Goal: Information Seeking & Learning: Learn about a topic

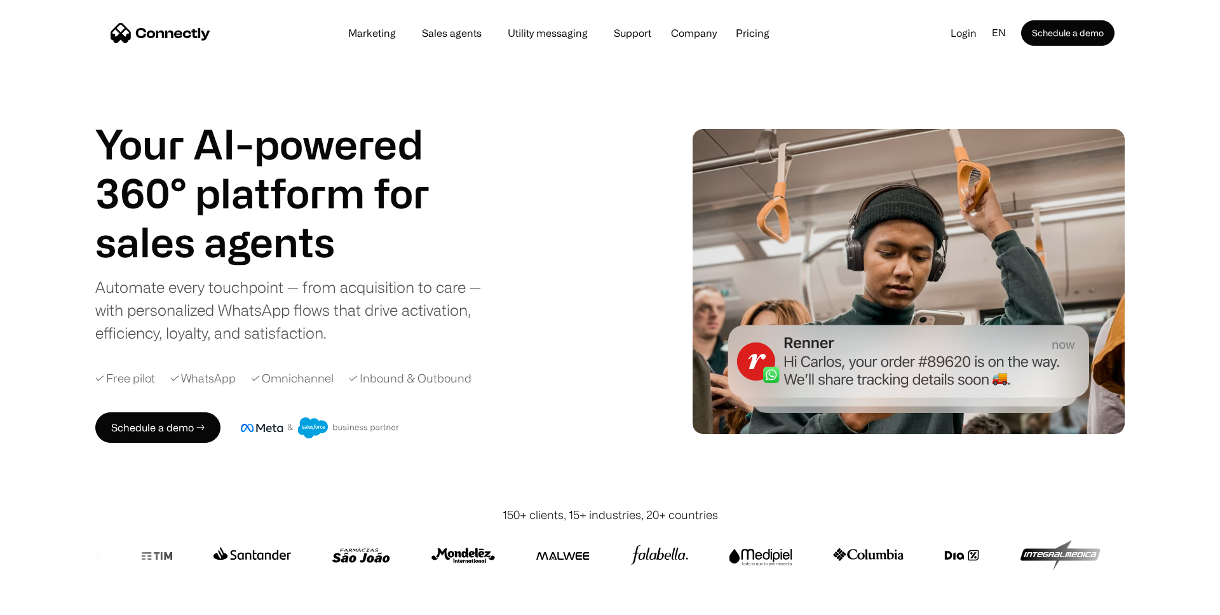
click at [285, 163] on h1 "Your AI-powered 360° platform for" at bounding box center [285, 168] width 381 height 98
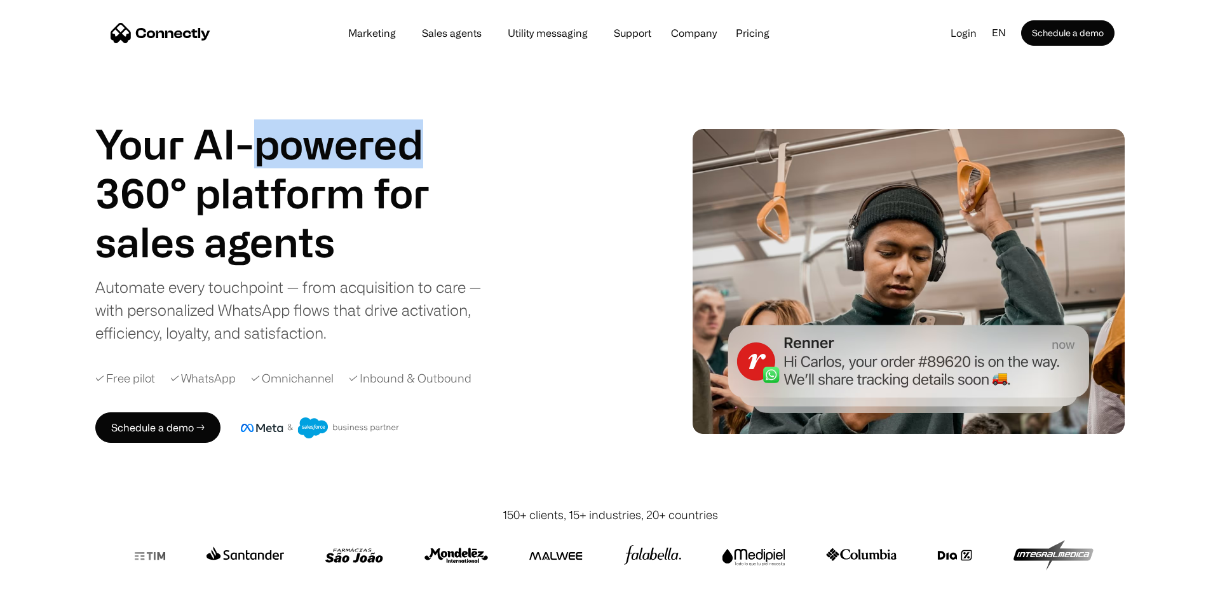
click at [285, 163] on h1 "Your AI-powered 360° platform for" at bounding box center [285, 168] width 381 height 98
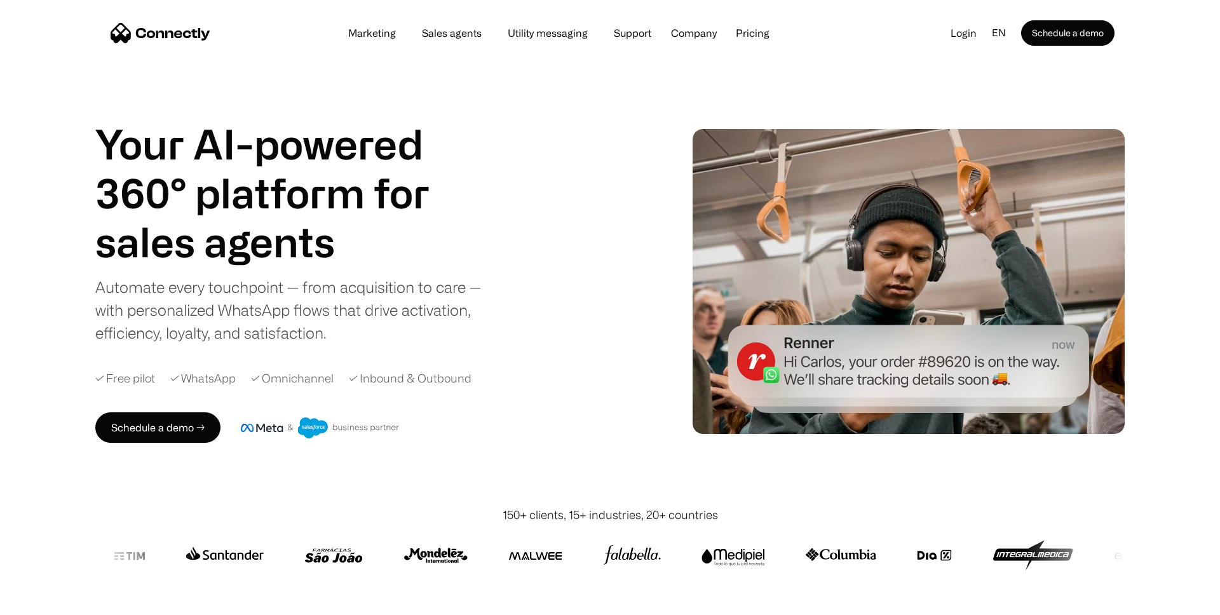
click at [307, 221] on h1 "sales agents" at bounding box center [285, 241] width 381 height 49
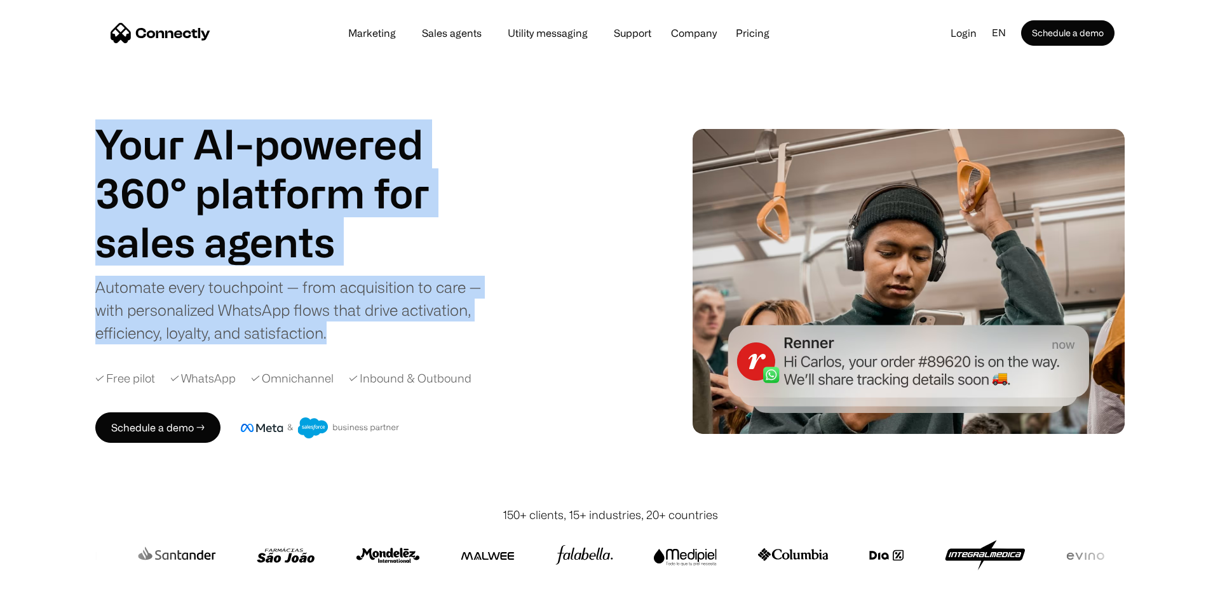
drag, startPoint x: 79, startPoint y: 134, endPoint x: 433, endPoint y: 353, distance: 415.4
click at [433, 353] on div "Your AI-powered 360° platform for sales agents support utility sales agents Sli…" at bounding box center [610, 281] width 1220 height 450
click at [433, 353] on div "Your AI-powered 360° platform for sales agents support utility sales agents Sli…" at bounding box center [362, 280] width 535 height 323
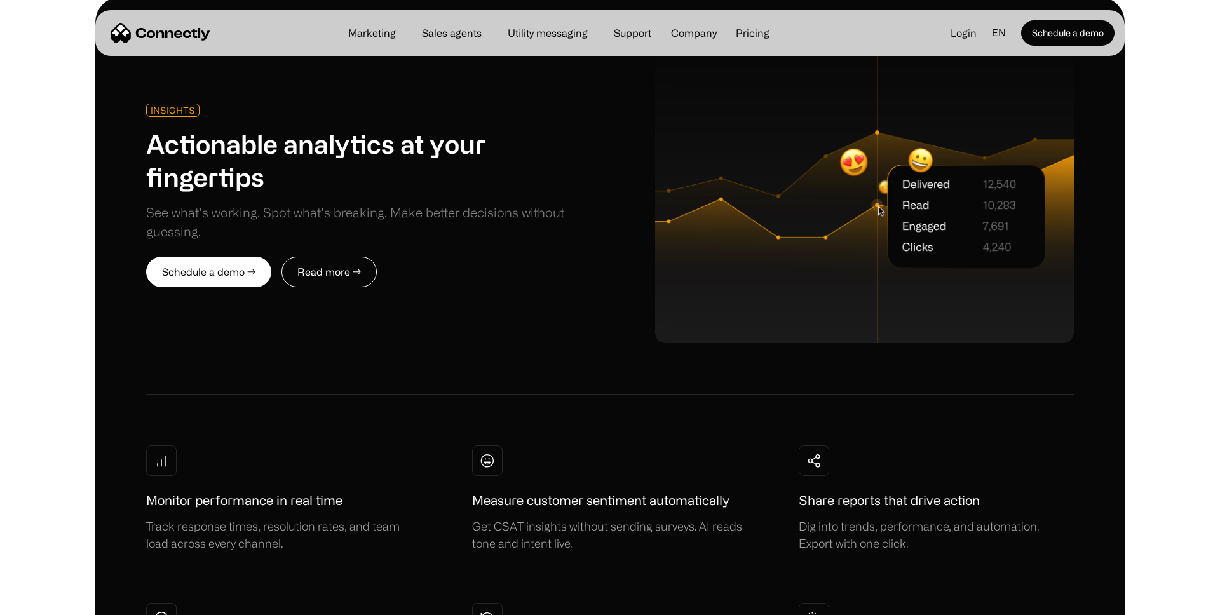
scroll to position [3172, 0]
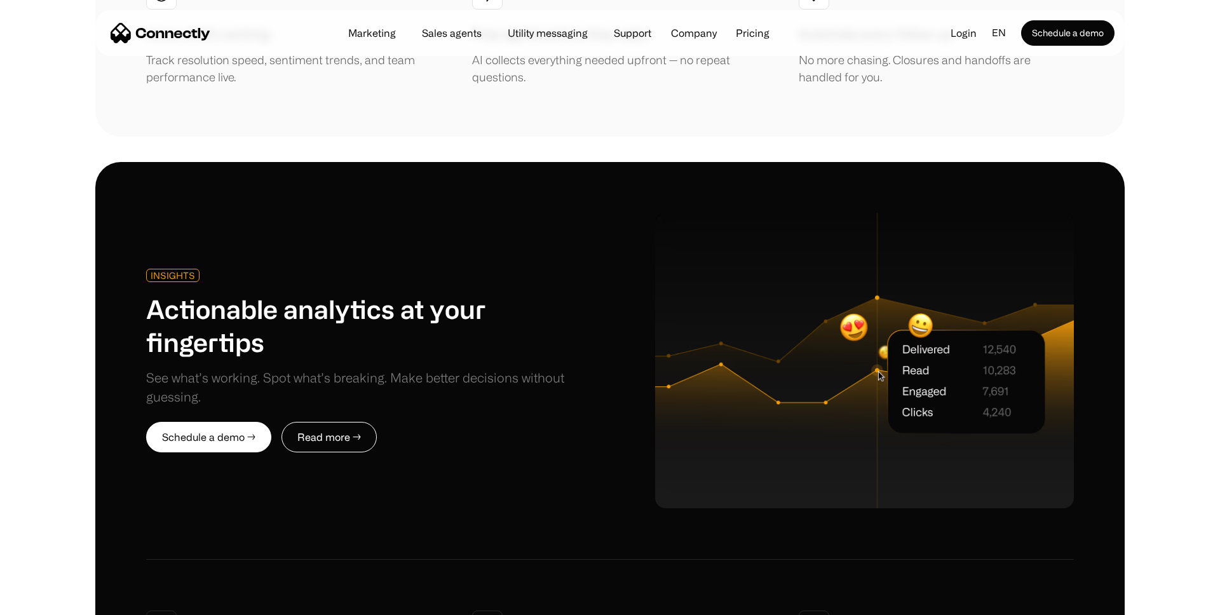
click at [921, 238] on img at bounding box center [864, 360] width 419 height 295
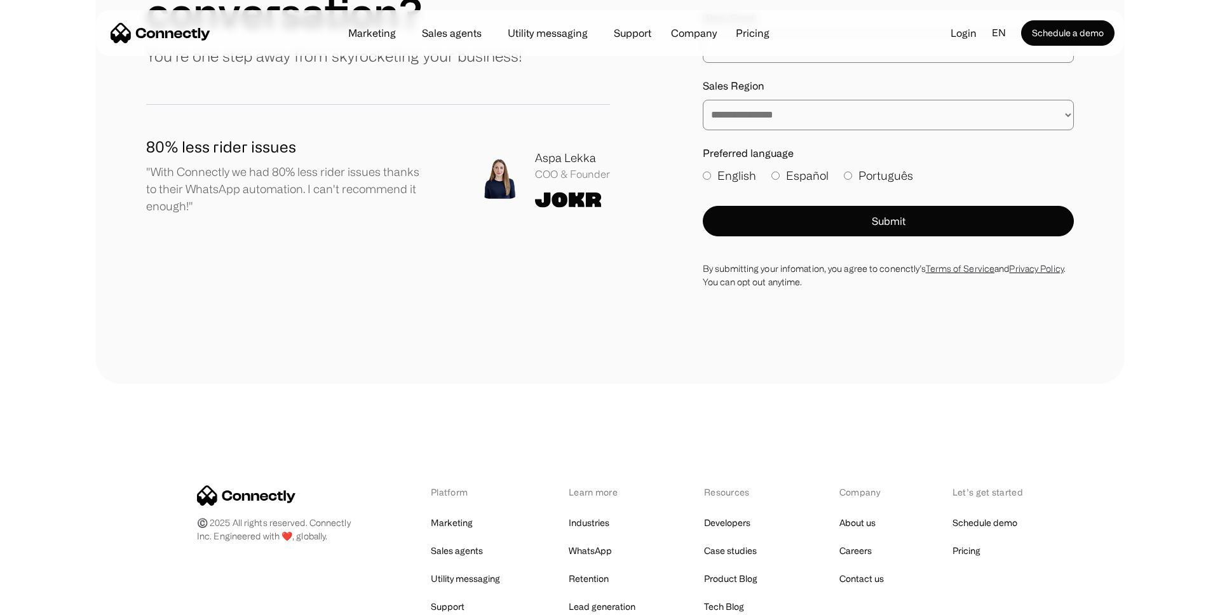
scroll to position [7269, 0]
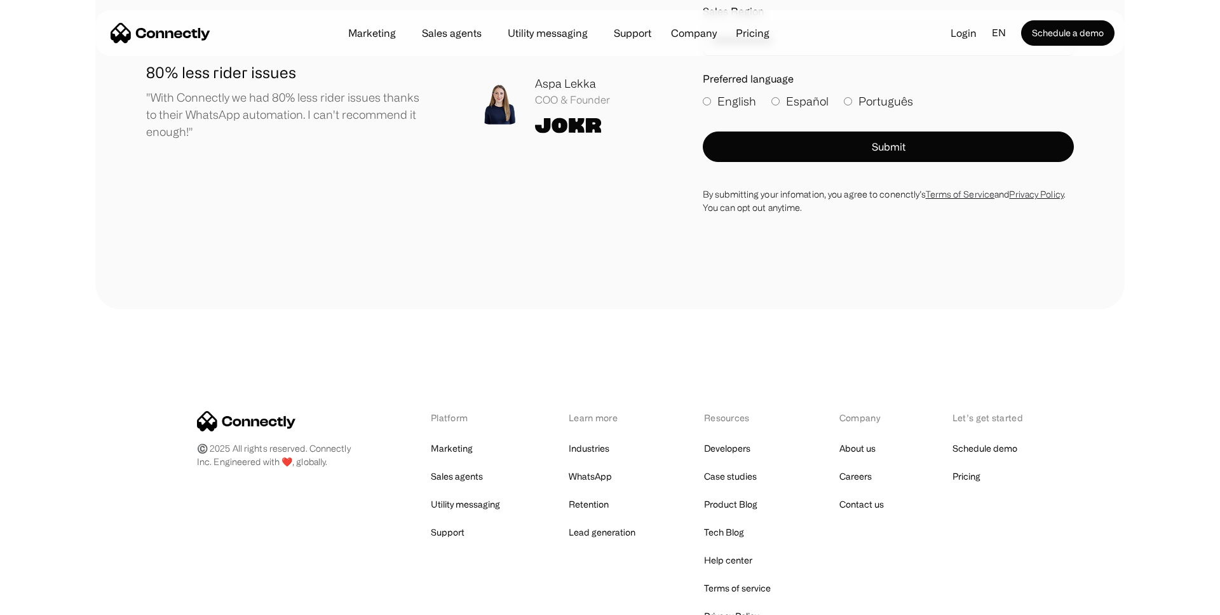
click at [526, 309] on div "©️ 2025 All rights reserved. Connectly Inc. Engineered with ❤️, globally. Platf…" at bounding box center [609, 517] width 1029 height 417
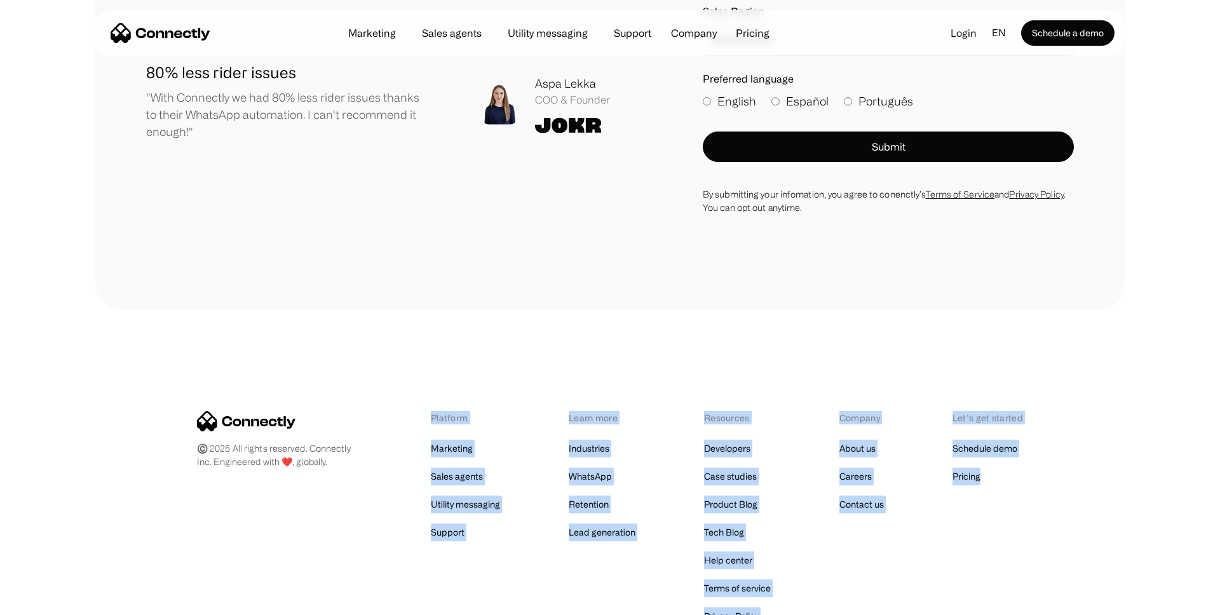
drag, startPoint x: 761, startPoint y: 449, endPoint x: 1081, endPoint y: 515, distance: 326.2
click at [1081, 515] on div "©️ 2025 All rights reserved. Connectly Inc. Engineered with ❤️, globally. Platf…" at bounding box center [609, 517] width 1029 height 417
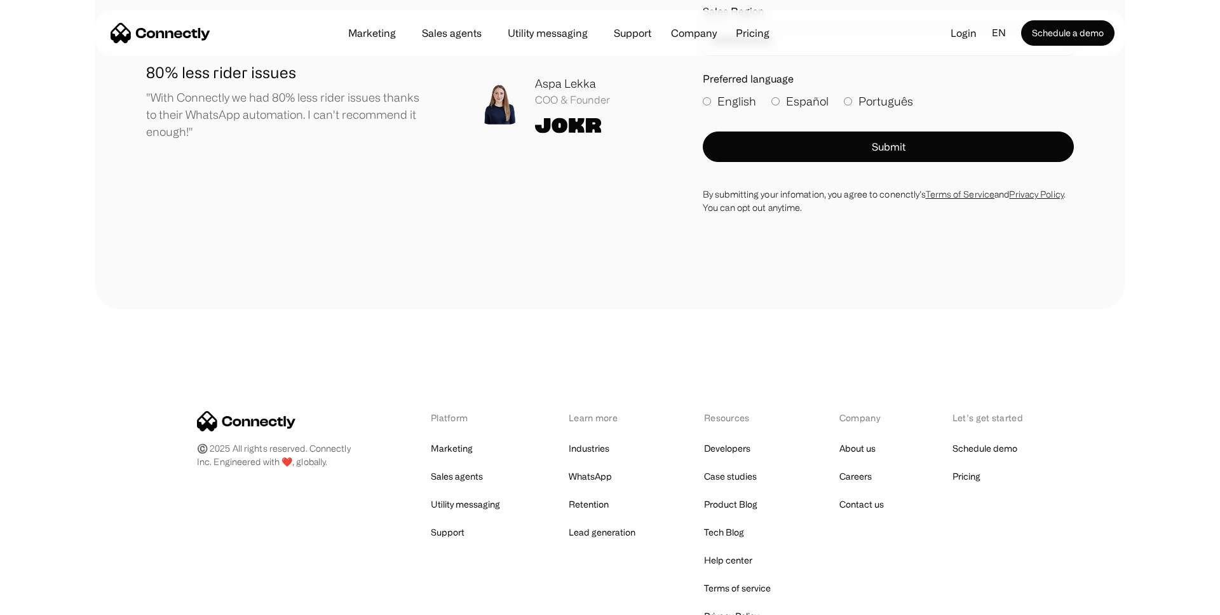
click at [1081, 515] on div "©️ 2025 All rights reserved. Connectly Inc. Engineered with ❤️, globally. Platf…" at bounding box center [609, 517] width 1029 height 417
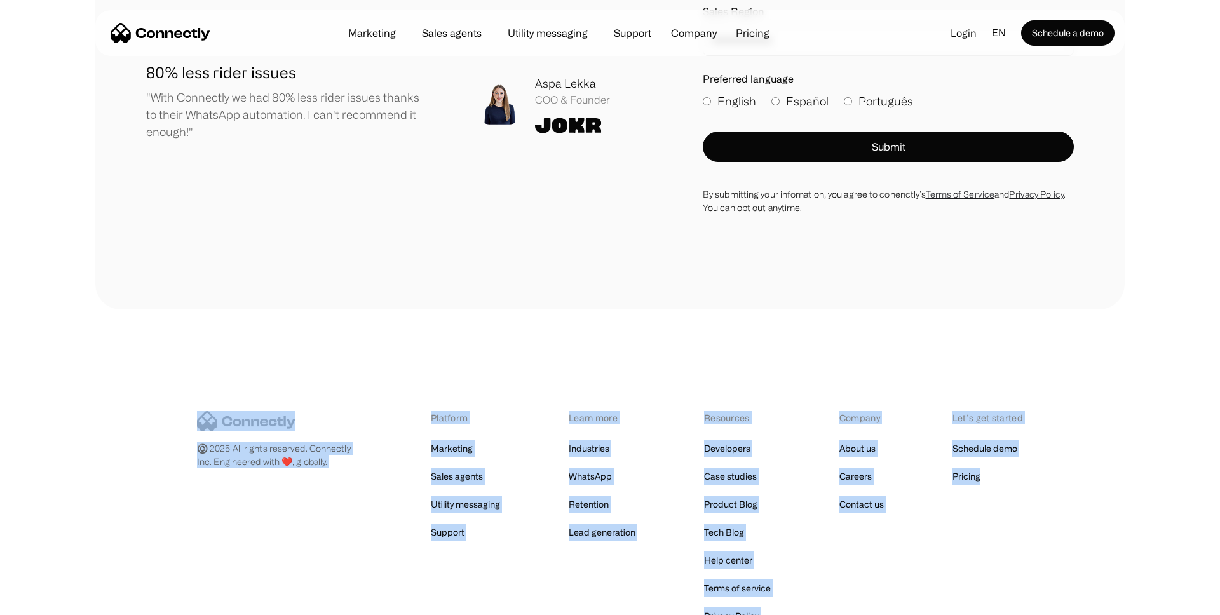
drag, startPoint x: 877, startPoint y: 397, endPoint x: 268, endPoint y: 280, distance: 619.9
click at [268, 309] on div "©️ 2025 All rights reserved. Connectly Inc. Engineered with ❤️, globally. Platf…" at bounding box center [609, 517] width 1029 height 417
drag, startPoint x: 134, startPoint y: 267, endPoint x: 1088, endPoint y: 492, distance: 979.7
click at [1088, 492] on div "©️ 2025 All rights reserved. Connectly Inc. Engineered with ❤️, globally. Platf…" at bounding box center [609, 517] width 1029 height 417
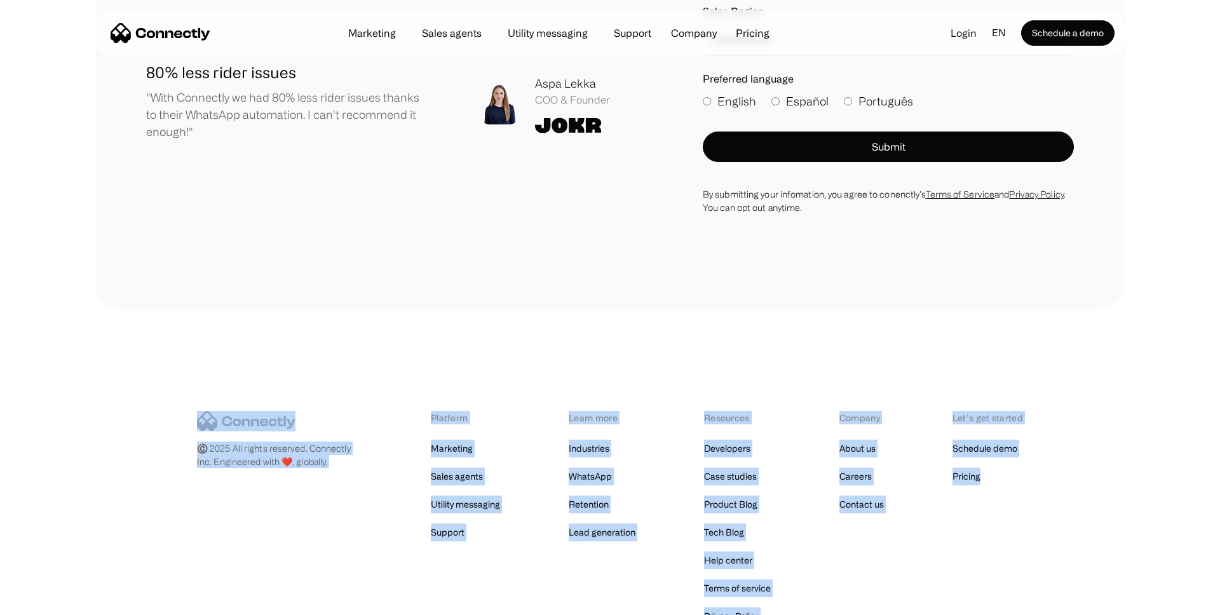
click at [1088, 492] on div "©️ 2025 All rights reserved. Connectly Inc. Engineered with ❤️, globally. Platf…" at bounding box center [609, 517] width 1029 height 417
drag, startPoint x: 287, startPoint y: 306, endPoint x: 1019, endPoint y: 487, distance: 754.7
click at [1019, 487] on div "©️ 2025 All rights reserved. Connectly Inc. Engineered with ❤️, globally. Platf…" at bounding box center [609, 517] width 1029 height 417
click at [1019, 487] on div "Platform Marketing Sales agents Utility messaging Support Learn more Industries…" at bounding box center [610, 518] width 826 height 214
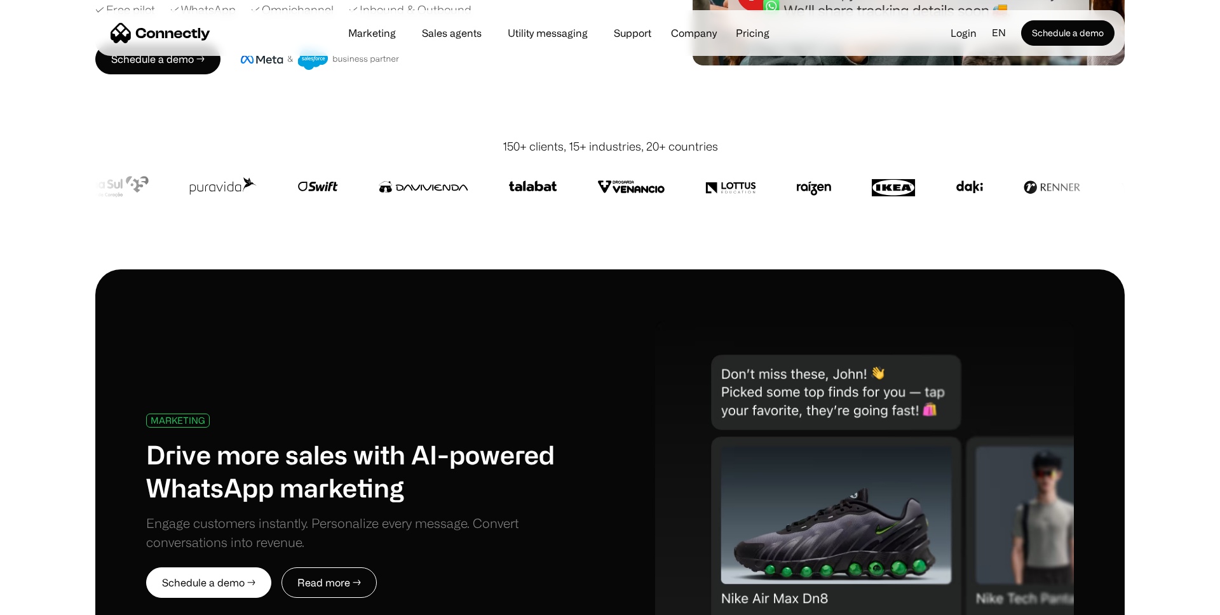
scroll to position [0, 0]
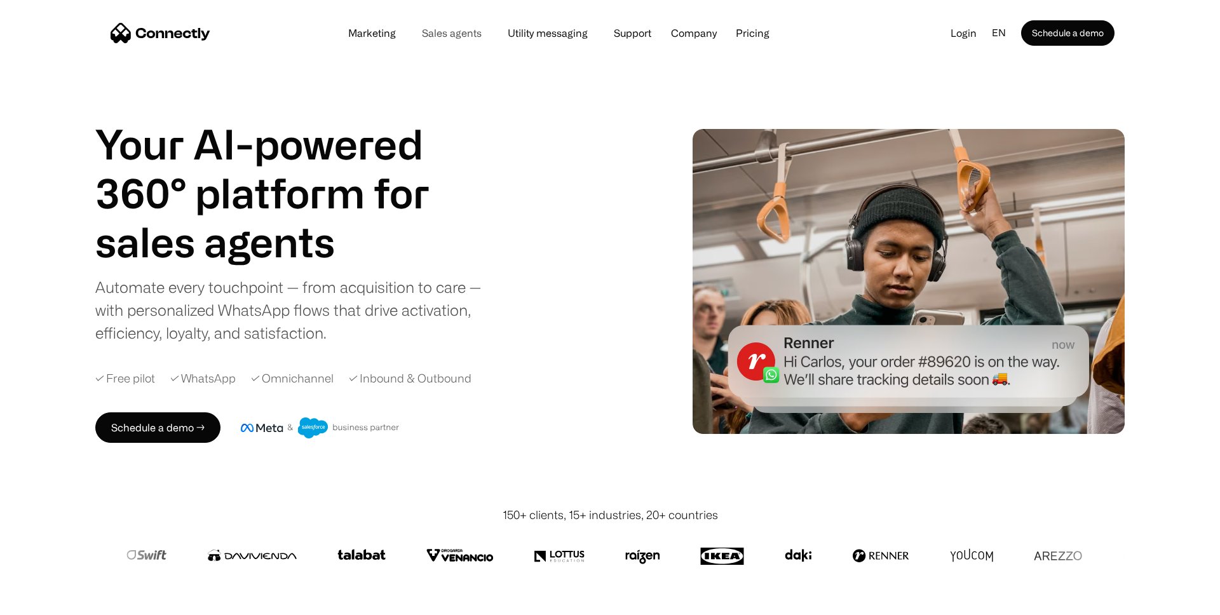
click at [458, 32] on link "Sales agents" at bounding box center [452, 33] width 80 height 10
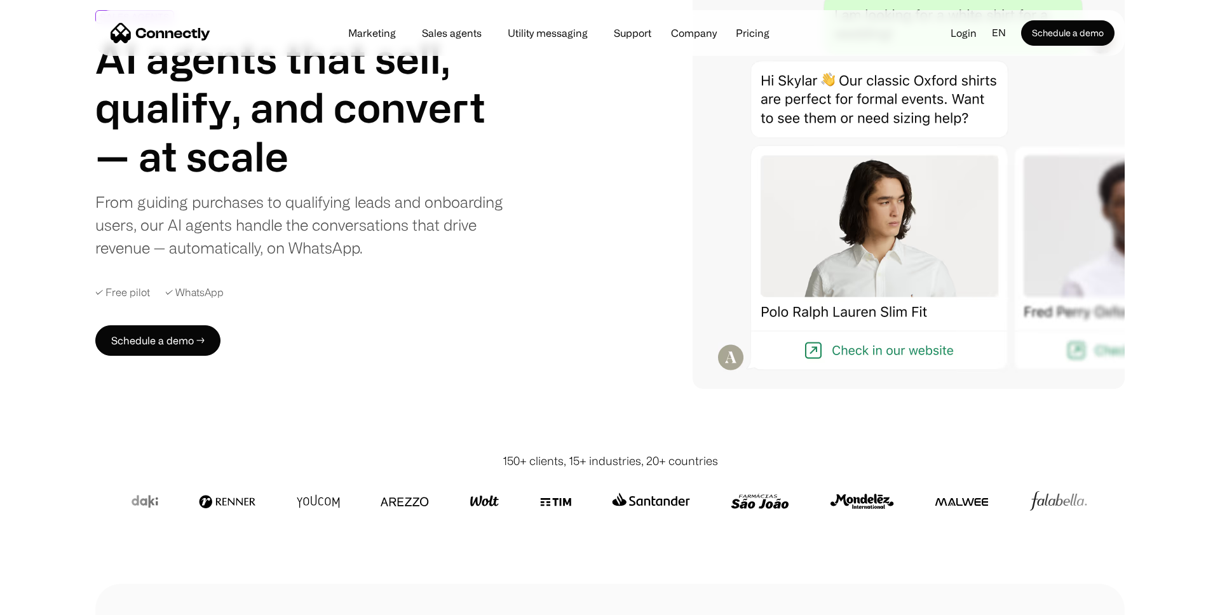
scroll to position [145, 0]
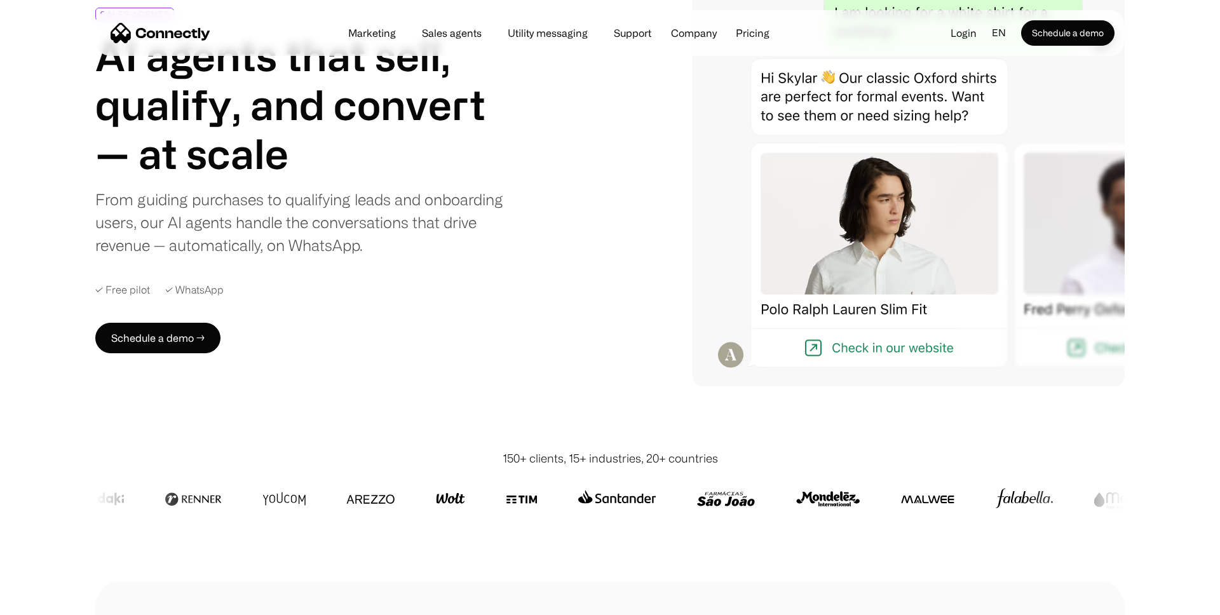
click at [384, 499] on img at bounding box center [370, 498] width 48 height 30
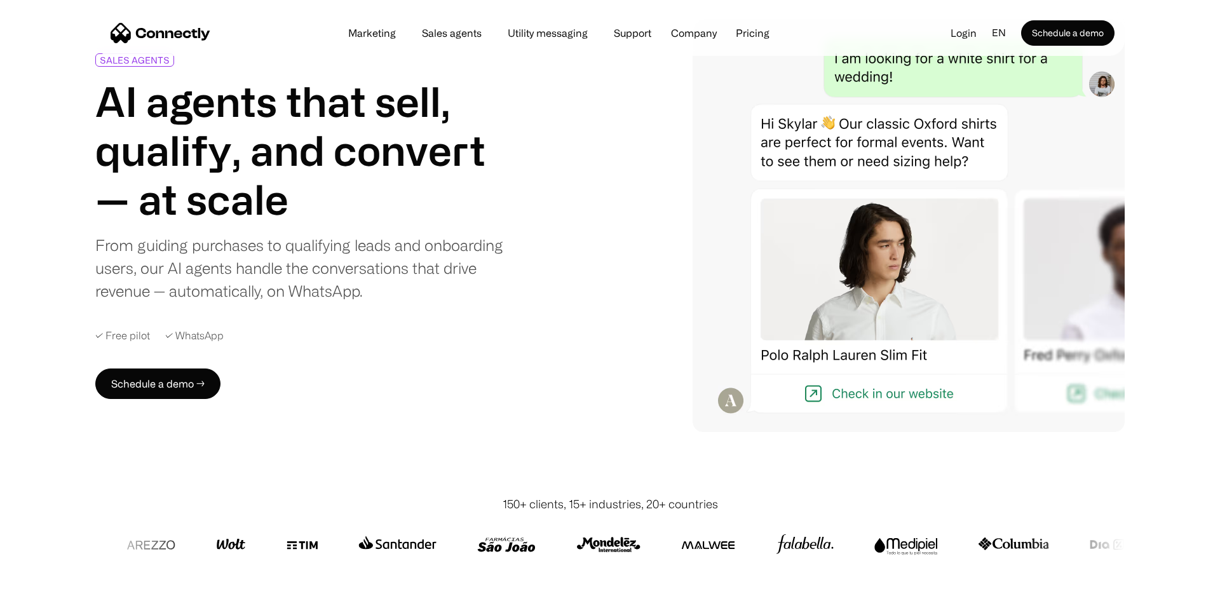
scroll to position [0, 0]
